Goal: Information Seeking & Learning: Learn about a topic

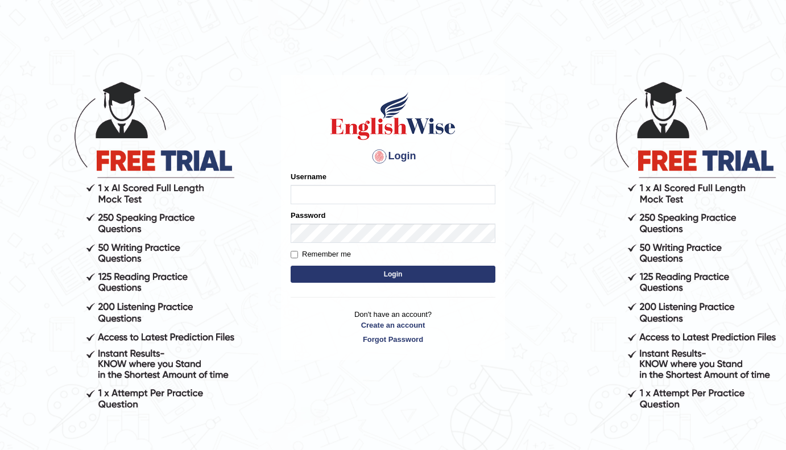
type input "mueen"
click at [423, 273] on button "Login" at bounding box center [393, 274] width 205 height 17
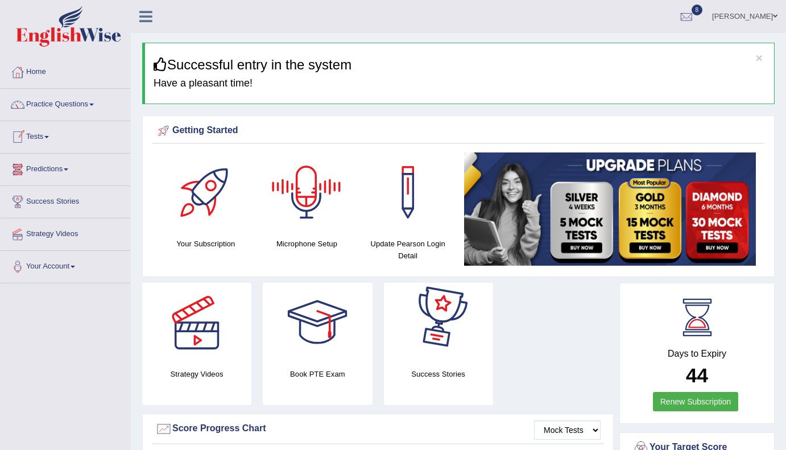
click at [53, 134] on link "Tests" at bounding box center [66, 135] width 130 height 28
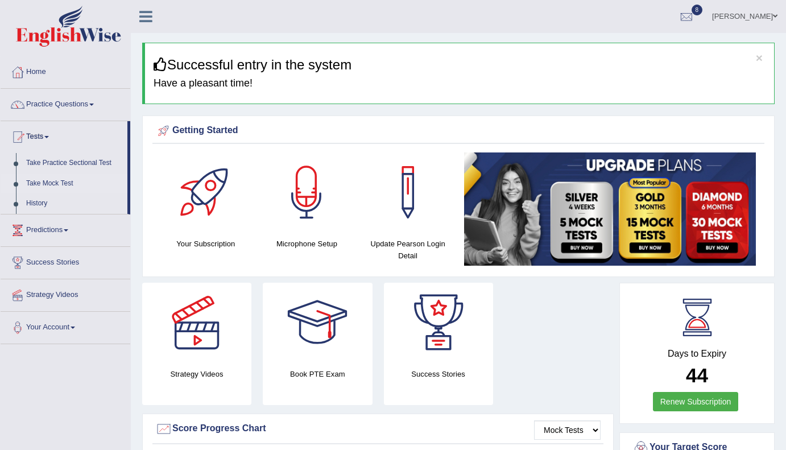
click at [60, 184] on link "Take Mock Test" at bounding box center [74, 183] width 106 height 20
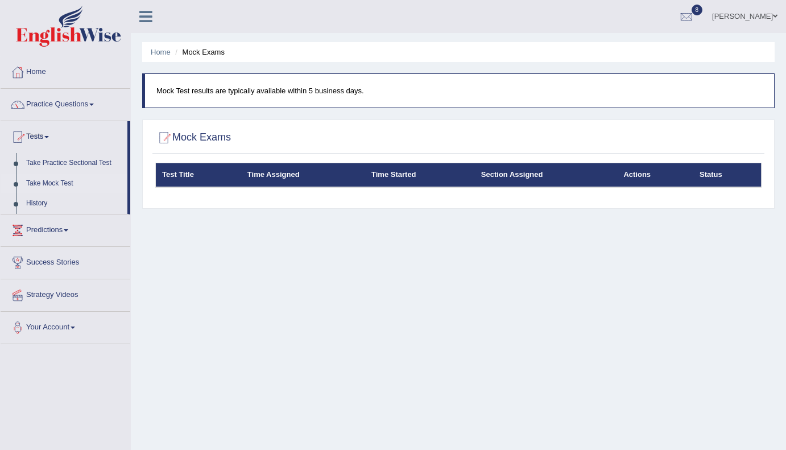
click at [54, 133] on link "Tests" at bounding box center [64, 135] width 127 height 28
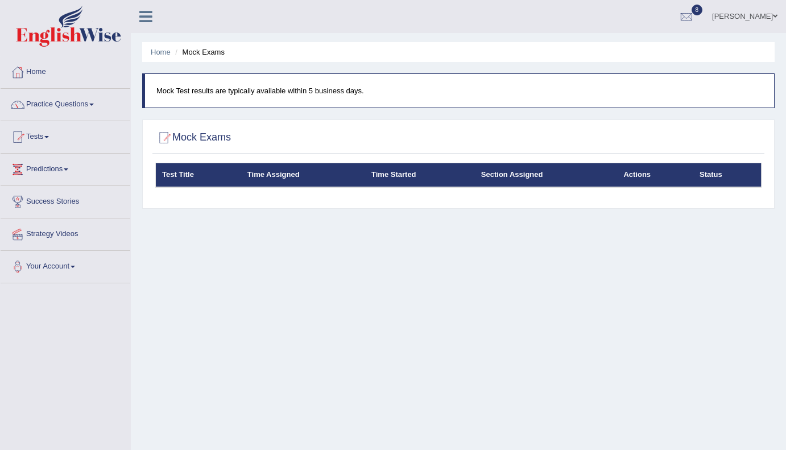
click at [54, 133] on link "Tests" at bounding box center [66, 135] width 130 height 28
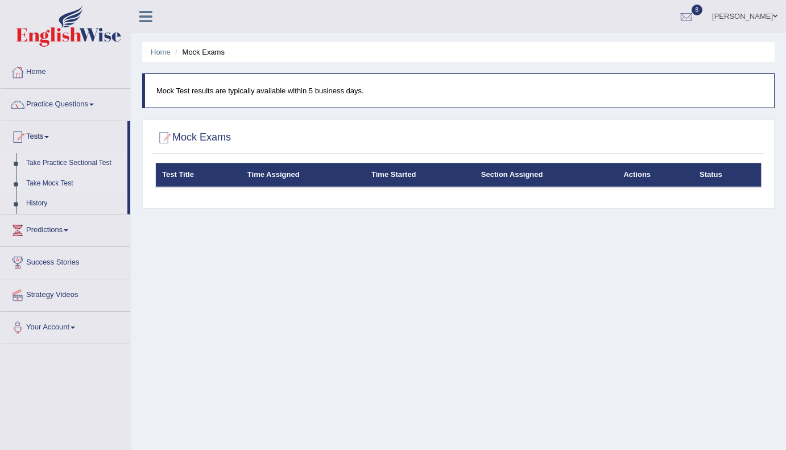
click at [70, 163] on link "Take Practice Sectional Test" at bounding box center [74, 163] width 106 height 20
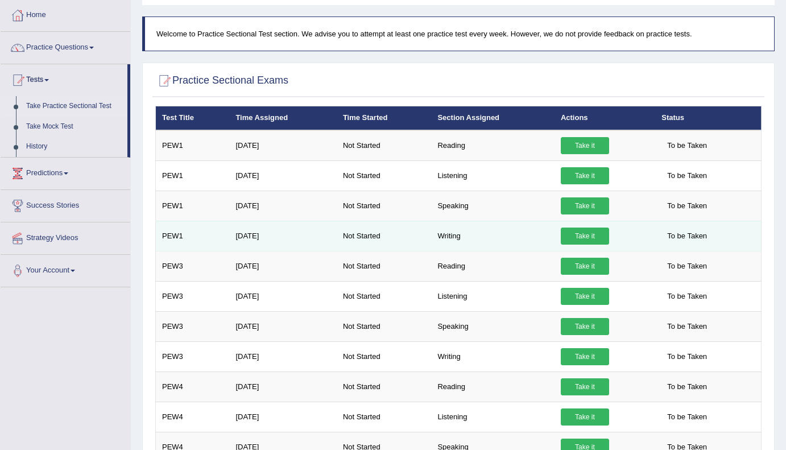
scroll to position [59, 0]
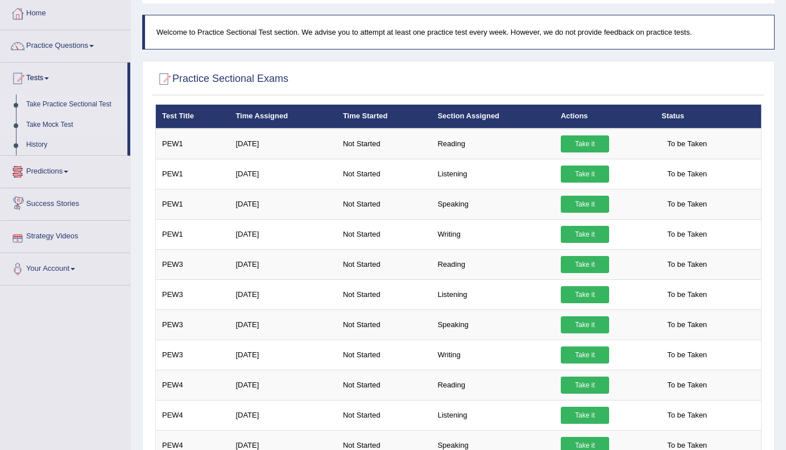
click at [63, 126] on link "Take Mock Test" at bounding box center [74, 125] width 106 height 20
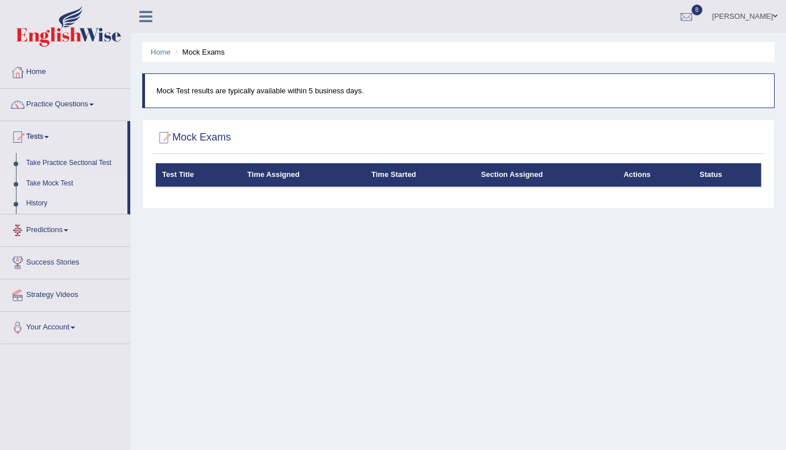
click at [36, 203] on link "History" at bounding box center [74, 203] width 106 height 20
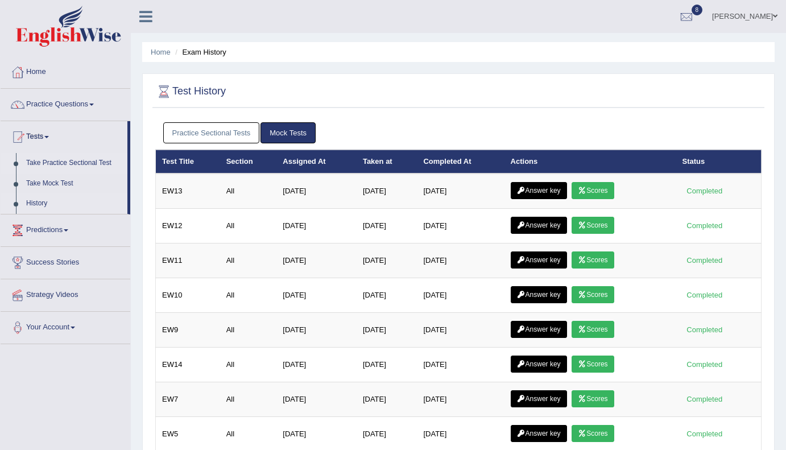
click at [81, 159] on link "Take Practice Sectional Test" at bounding box center [74, 163] width 106 height 20
